Goal: Information Seeking & Learning: Check status

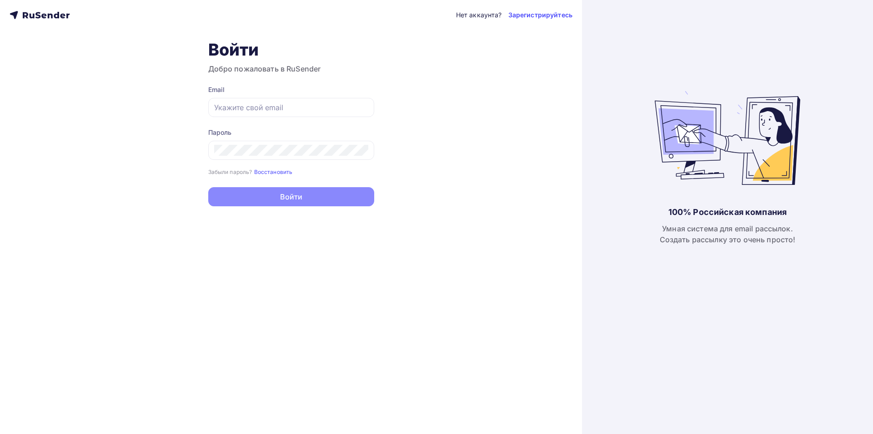
type input "[EMAIL_ADDRESS][DOMAIN_NAME]"
click at [294, 168] on div "Забыли пароль? Восстановить" at bounding box center [291, 171] width 166 height 9
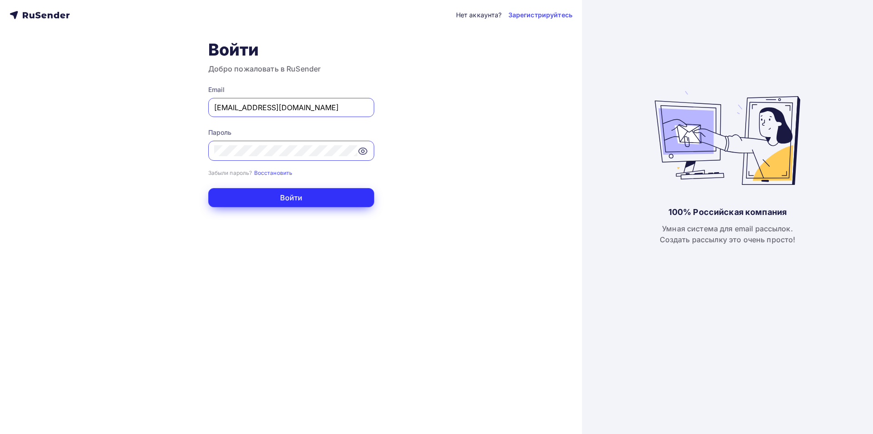
click at [315, 194] on button "Войти" at bounding box center [291, 197] width 166 height 19
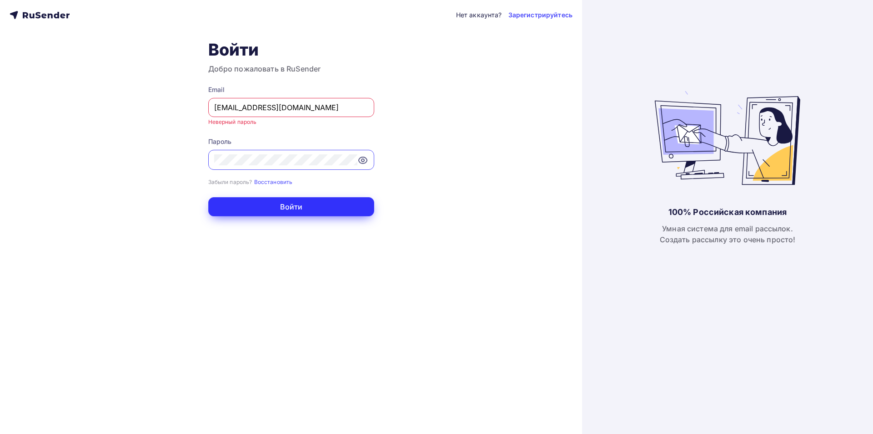
click at [283, 202] on button "Войти" at bounding box center [291, 206] width 166 height 19
click at [284, 140] on div "Пароль" at bounding box center [291, 141] width 166 height 9
click at [302, 100] on div "[EMAIL_ADDRESS][DOMAIN_NAME]" at bounding box center [291, 107] width 166 height 19
click at [349, 119] on div "Email barhat.marketing1@gmail.com Неверный пароль" at bounding box center [291, 105] width 166 height 41
click at [326, 106] on input "[EMAIL_ADDRESS][DOMAIN_NAME]" at bounding box center [291, 107] width 154 height 11
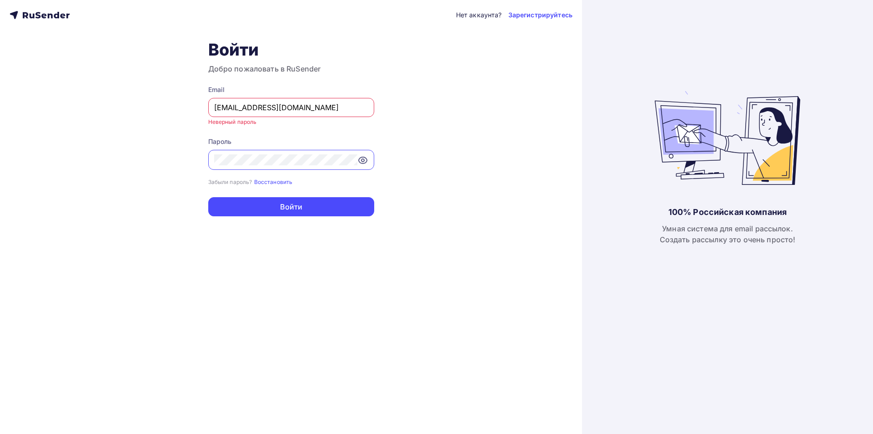
click at [359, 160] on icon at bounding box center [363, 160] width 11 height 11
click at [279, 209] on button "Войти" at bounding box center [291, 206] width 166 height 19
click at [151, 167] on div "Нет аккаунта? Зарегистрируйтесь Войти Добро пожаловать в RuSender Email barhat.…" at bounding box center [291, 217] width 582 height 434
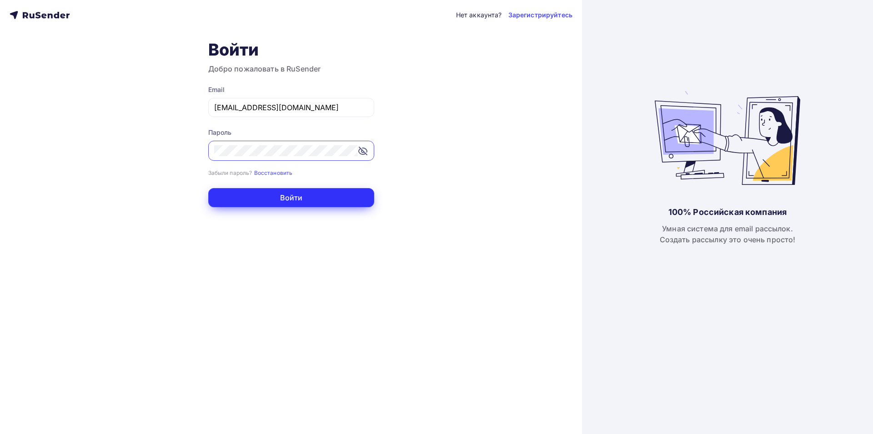
click at [250, 199] on button "Войти" at bounding box center [291, 197] width 166 height 19
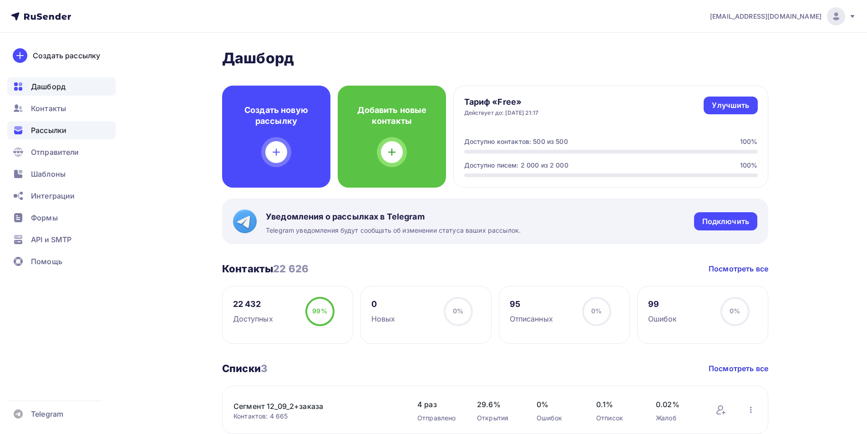
click at [73, 127] on div "Рассылки" at bounding box center [61, 130] width 108 height 18
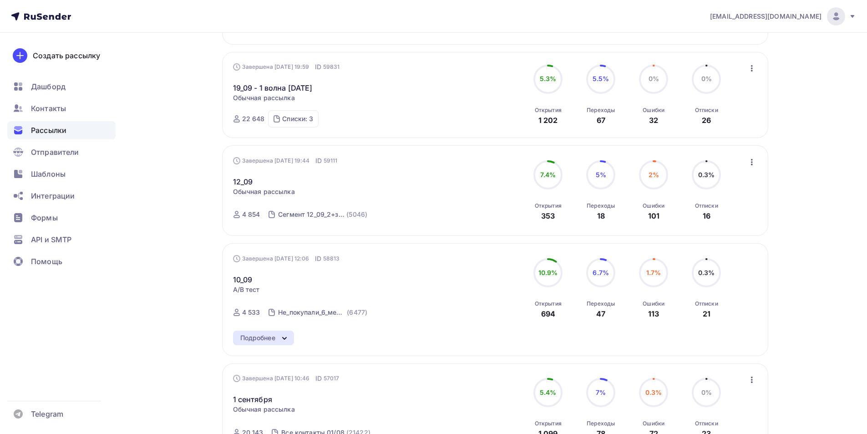
scroll to position [455, 0]
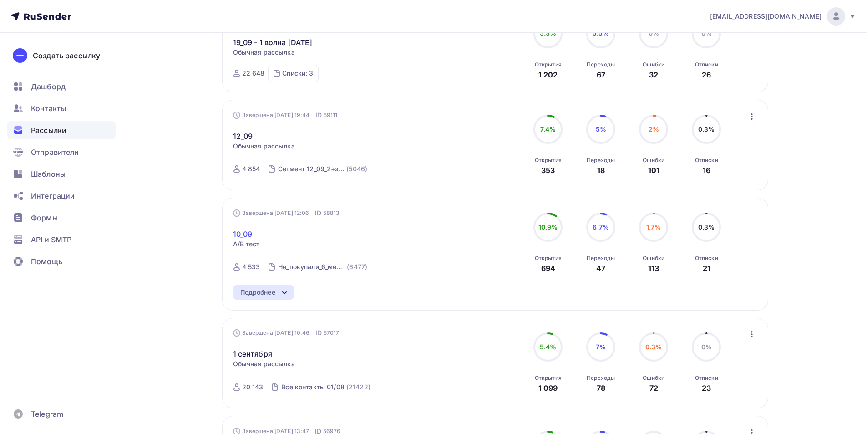
click at [248, 232] on link "10_09" at bounding box center [243, 233] width 20 height 11
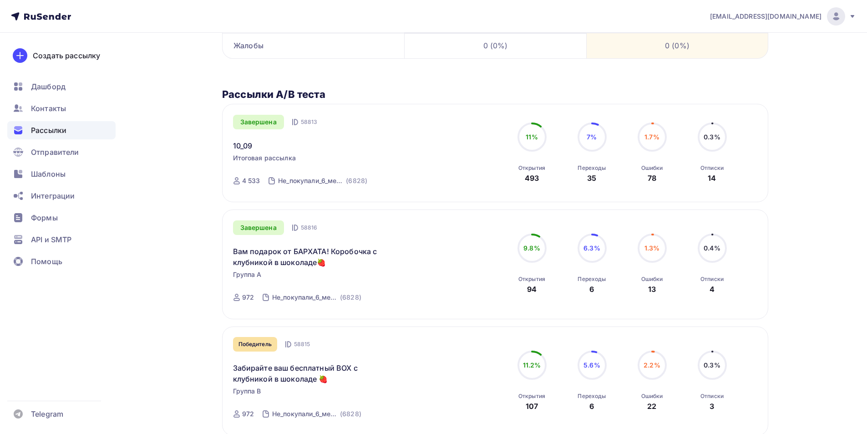
scroll to position [261, 0]
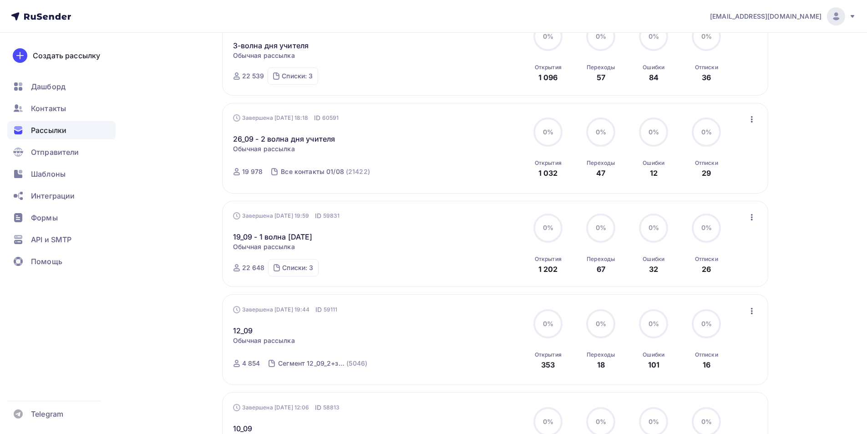
scroll to position [352, 0]
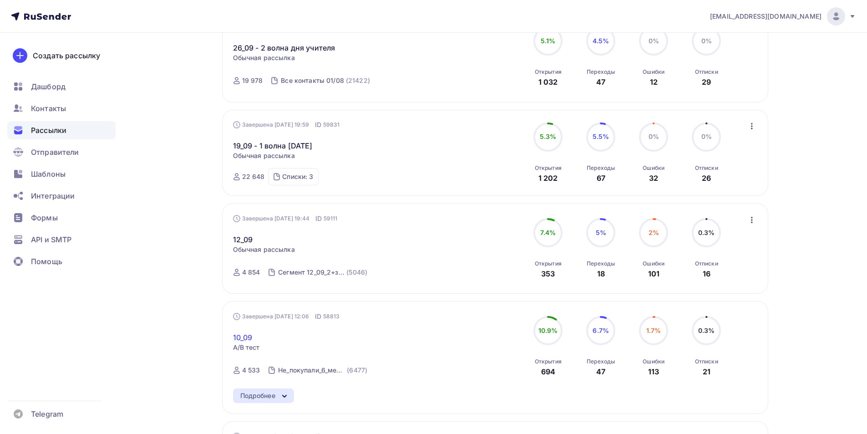
click at [245, 333] on link "10_09" at bounding box center [243, 337] width 20 height 11
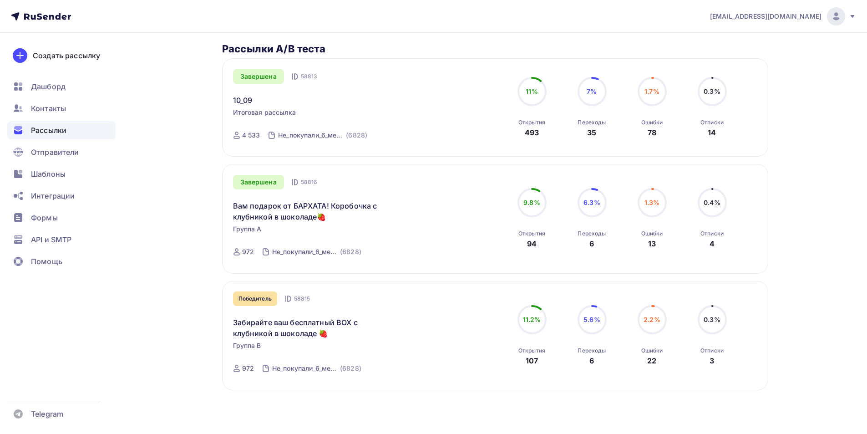
scroll to position [170, 0]
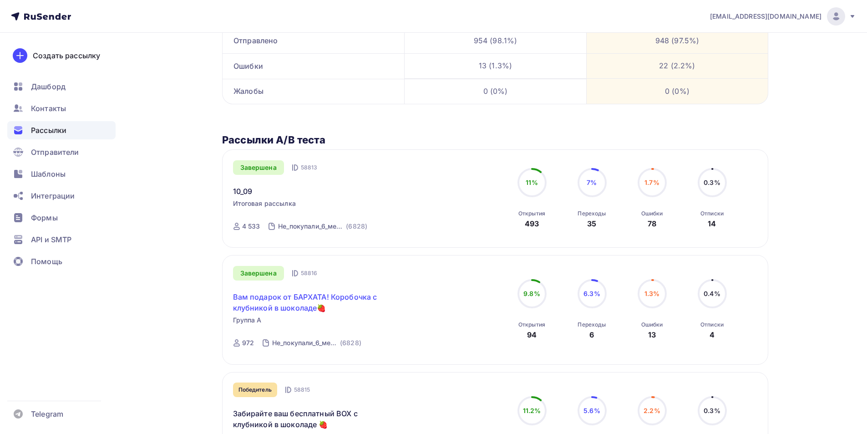
click at [301, 302] on link "Вам подарок от БАРХАТА! Коробочка с клубникой в шоколаде🍓" at bounding box center [311, 302] width 156 height 22
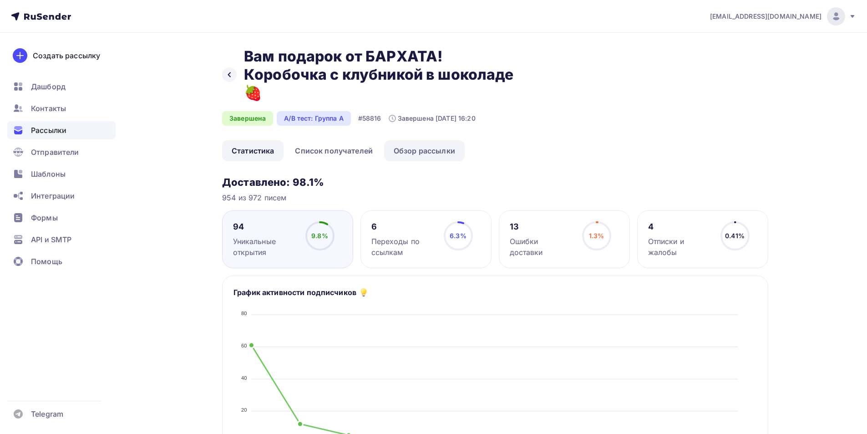
click at [443, 141] on link "Обзор рассылки" at bounding box center [424, 150] width 81 height 21
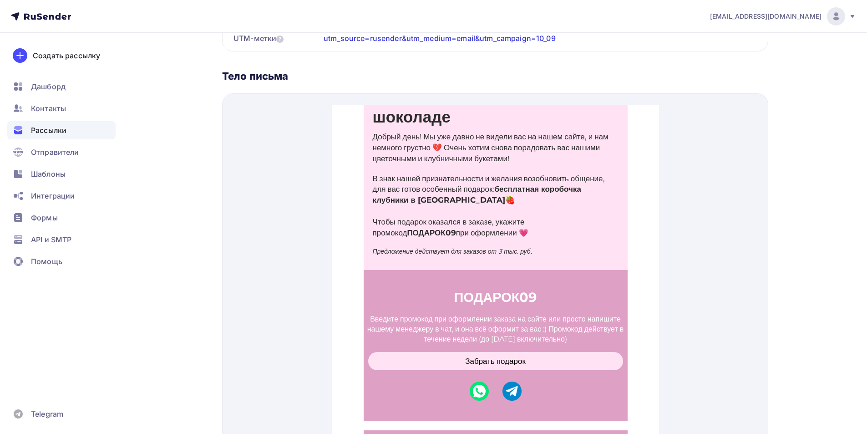
scroll to position [91, 0]
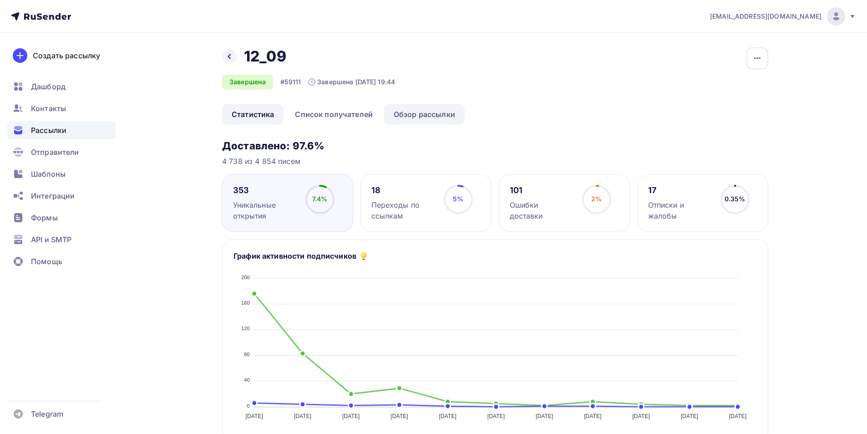
click at [423, 113] on link "Обзор рассылки" at bounding box center [424, 114] width 81 height 21
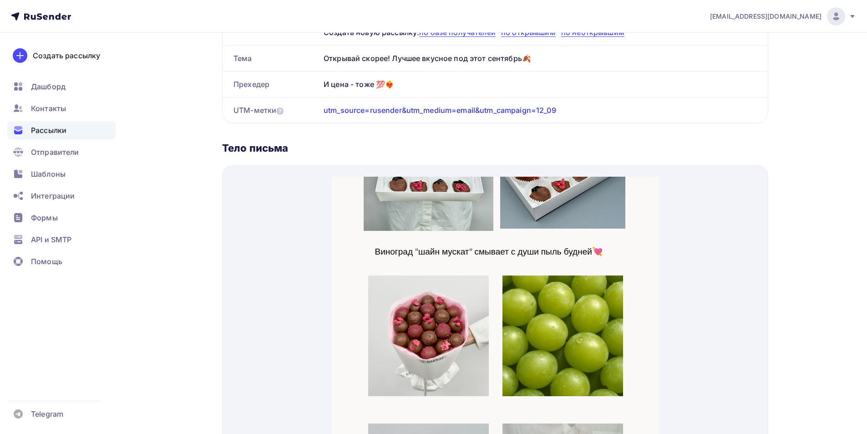
scroll to position [591, 0]
